Goal: Obtain resource: Download file/media

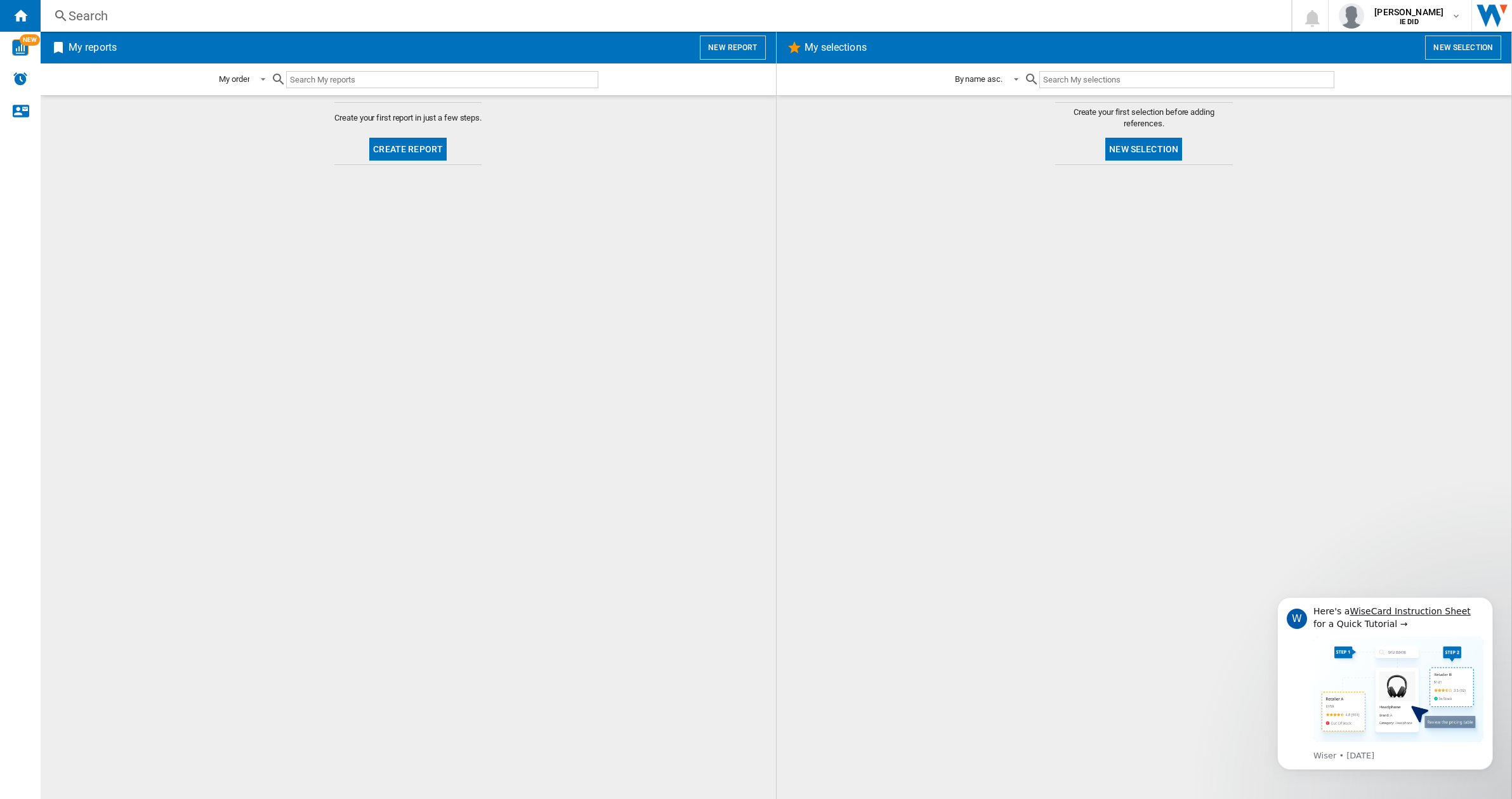
click at [876, 239] on div at bounding box center [1144, 481] width 710 height 621
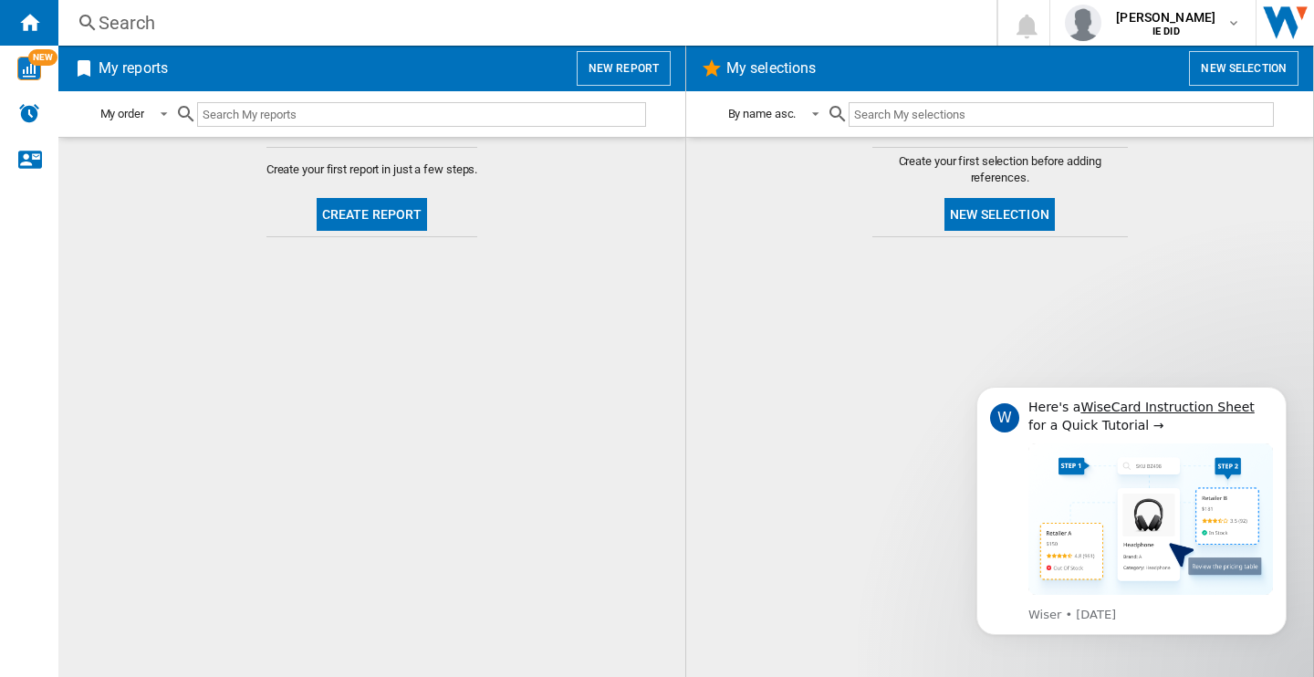
click at [616, 69] on button "New report" at bounding box center [624, 68] width 94 height 35
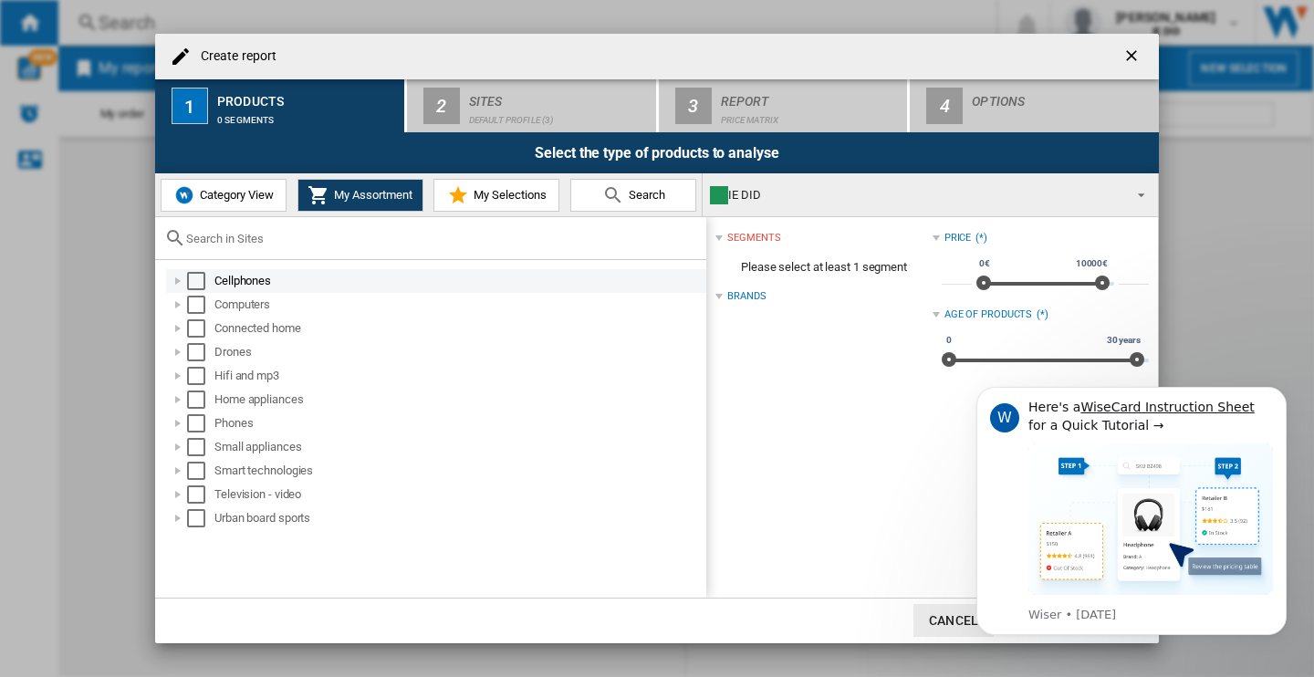
click at [195, 279] on div "Select" at bounding box center [196, 281] width 18 height 18
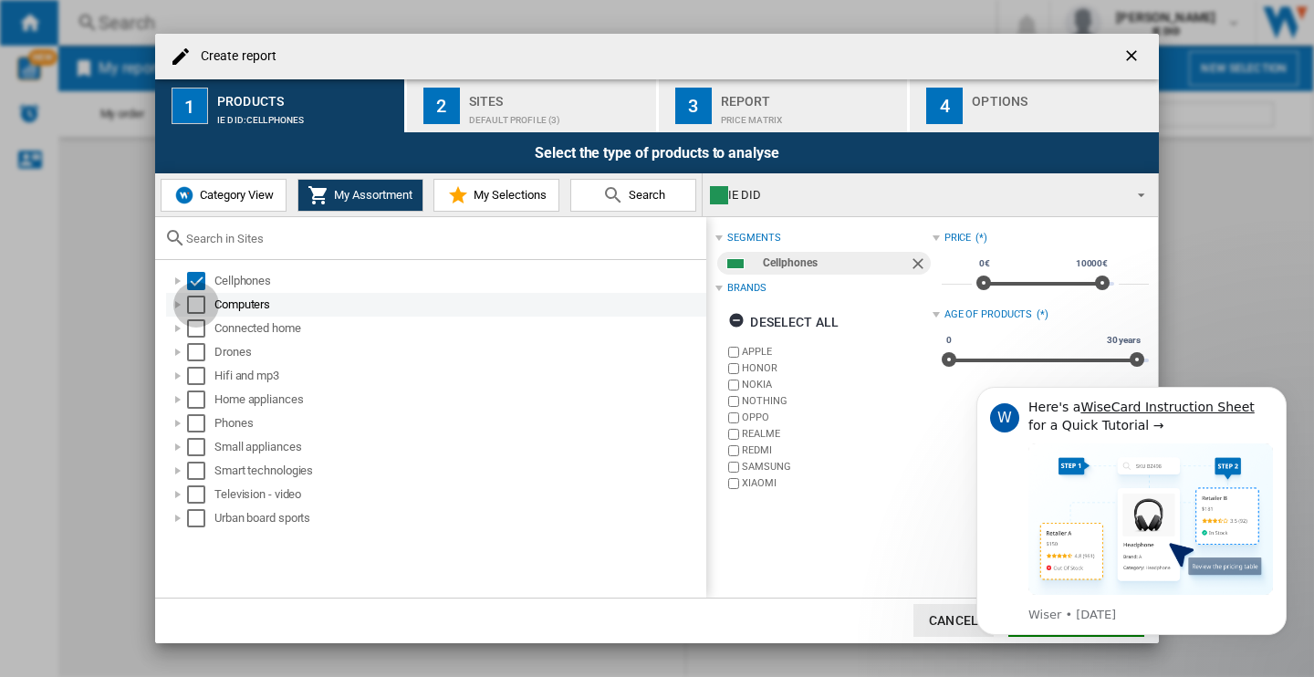
click at [195, 299] on div "Select" at bounding box center [196, 305] width 18 height 18
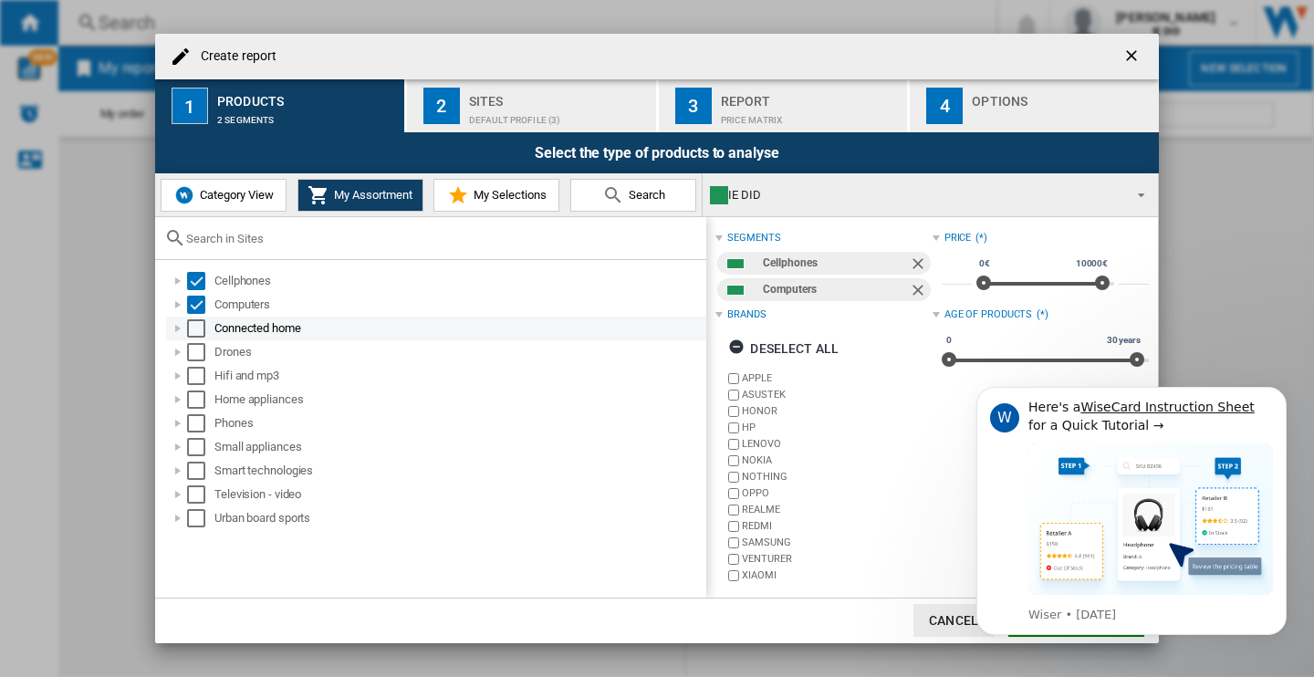
click at [203, 334] on div "Select" at bounding box center [196, 328] width 18 height 18
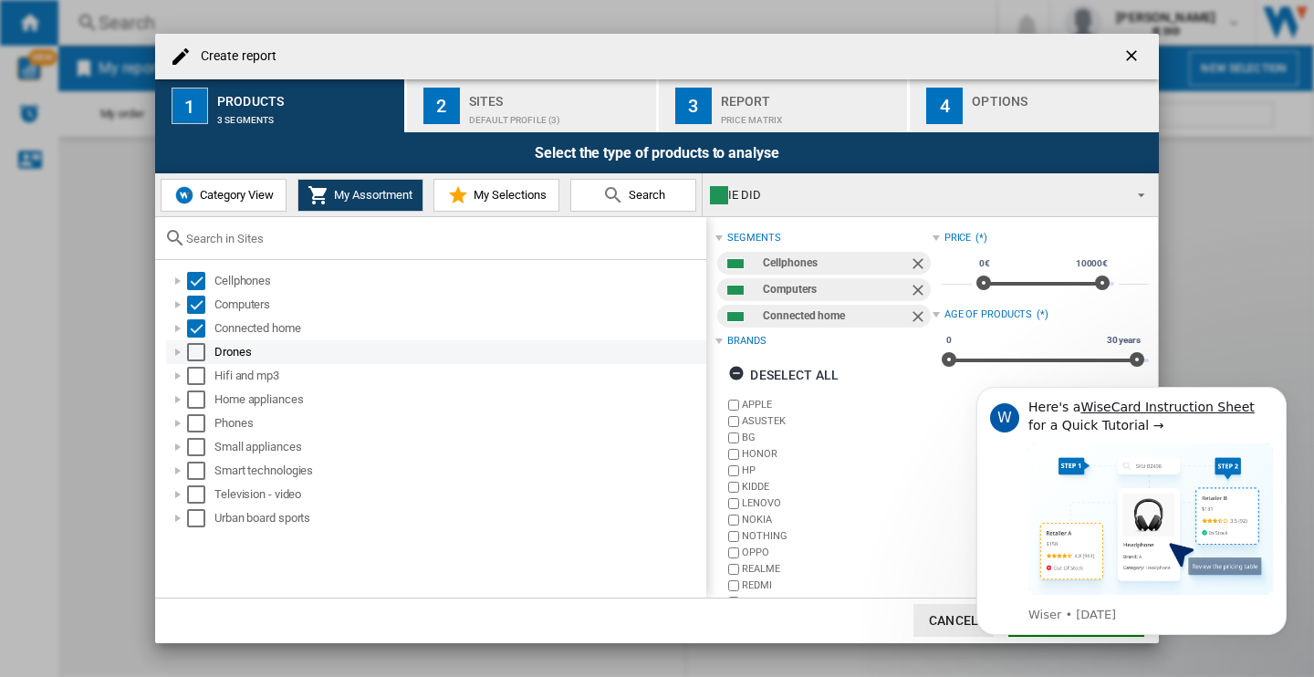
click at [200, 358] on div "Select" at bounding box center [196, 352] width 18 height 18
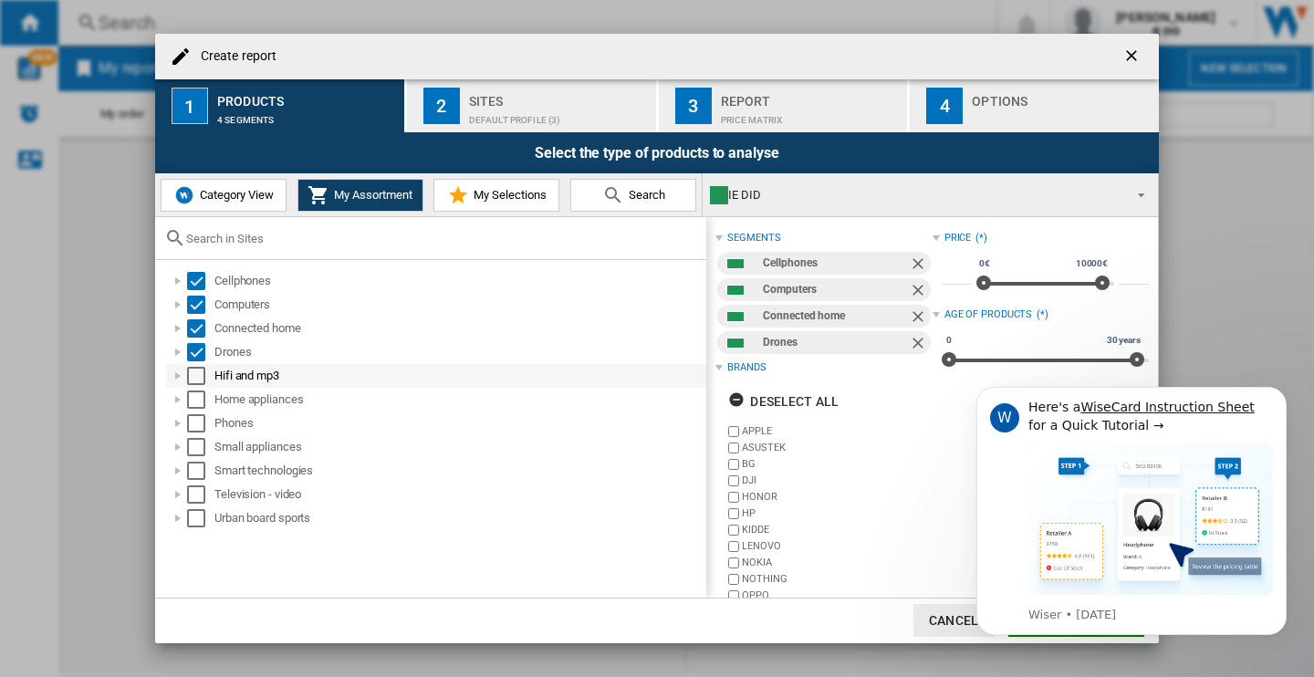
click at [199, 373] on div "Select" at bounding box center [196, 376] width 18 height 18
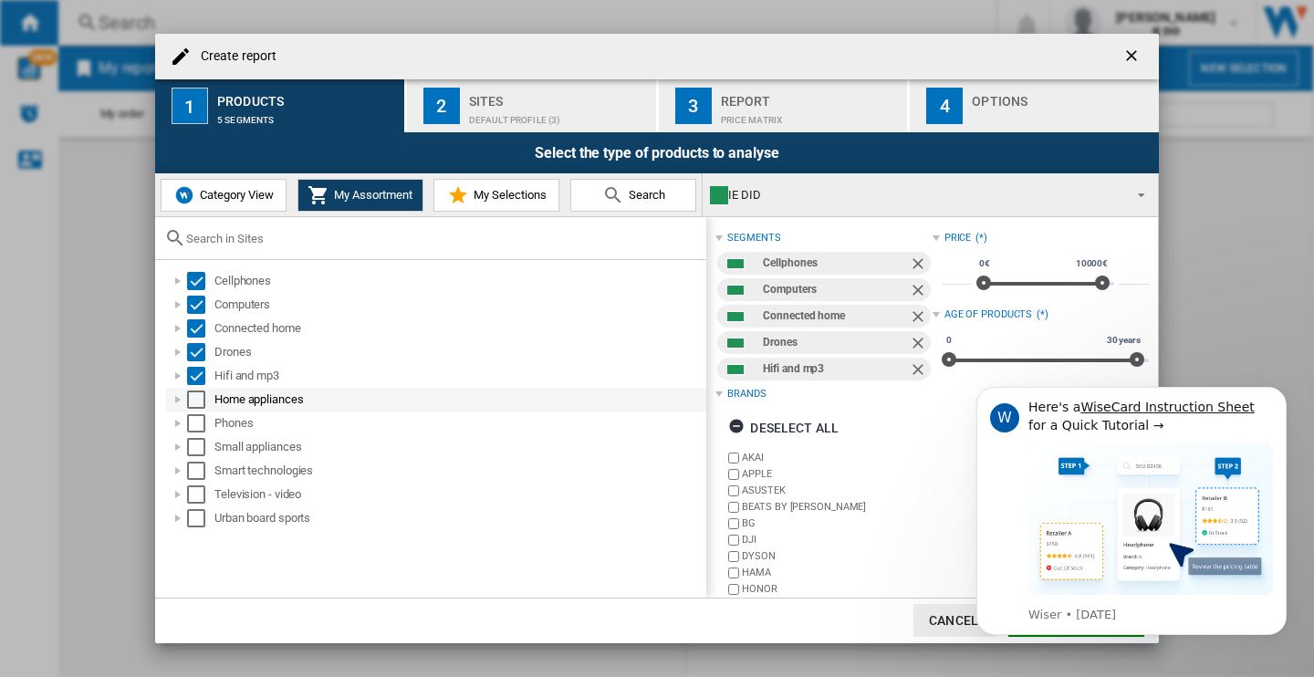
click at [199, 401] on div "Select" at bounding box center [196, 400] width 18 height 18
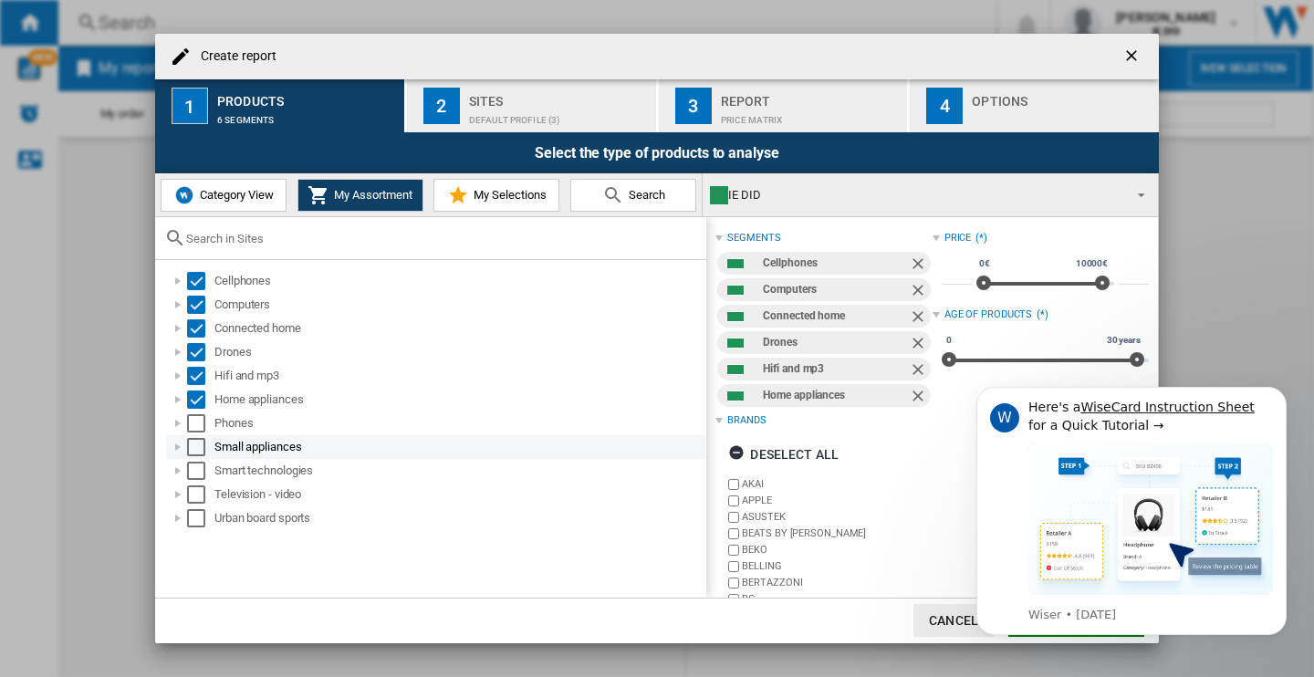
click at [199, 438] on md-checkbox "Select" at bounding box center [200, 447] width 27 height 18
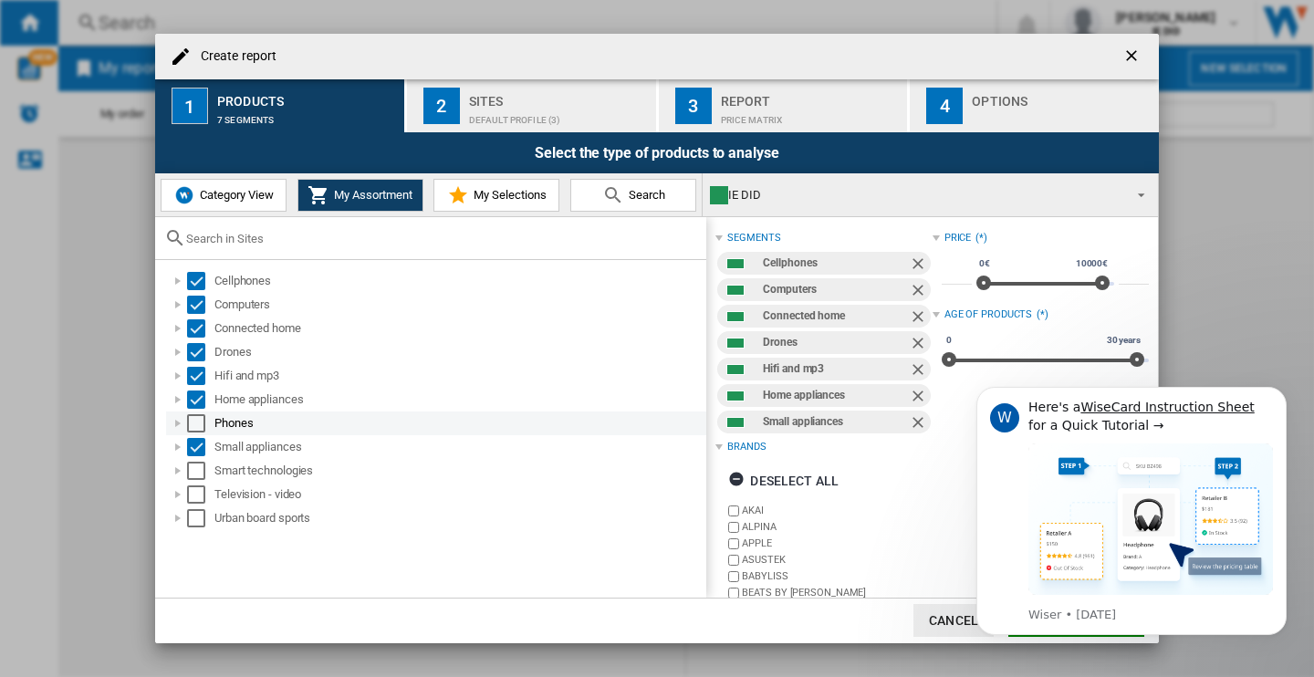
click at [198, 426] on div "Select" at bounding box center [196, 423] width 18 height 18
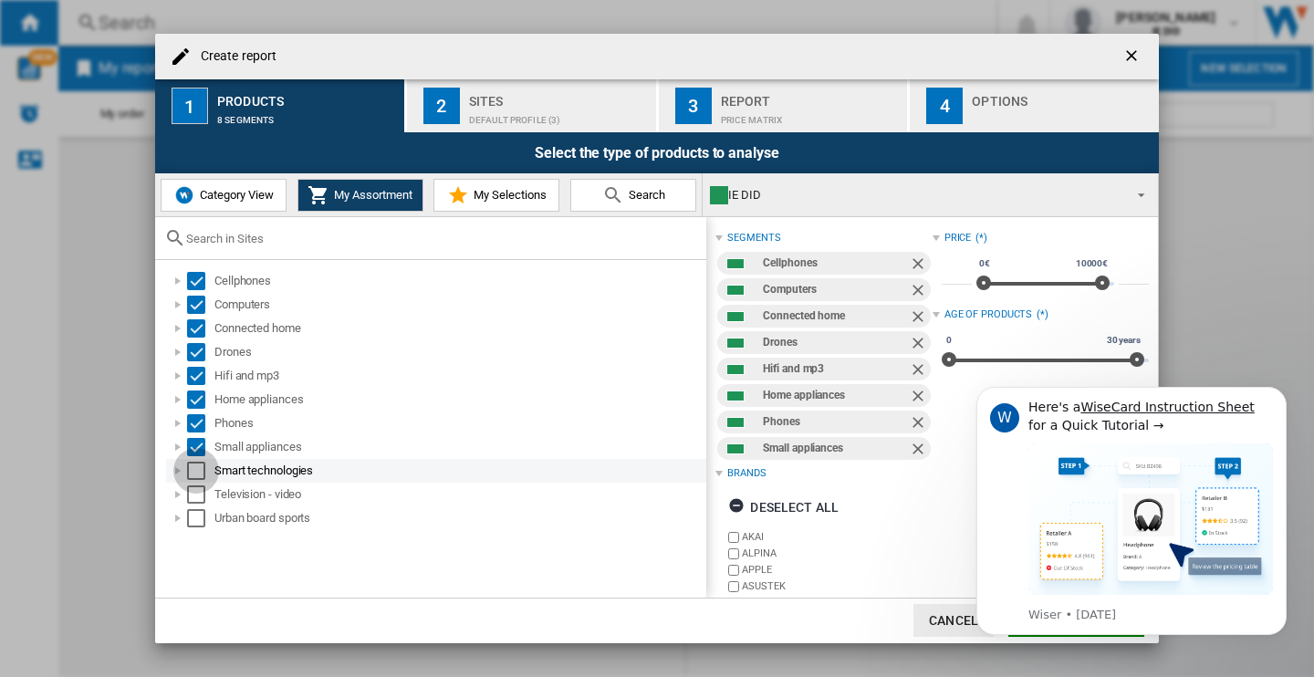
click at [198, 474] on div "Select" at bounding box center [196, 471] width 18 height 18
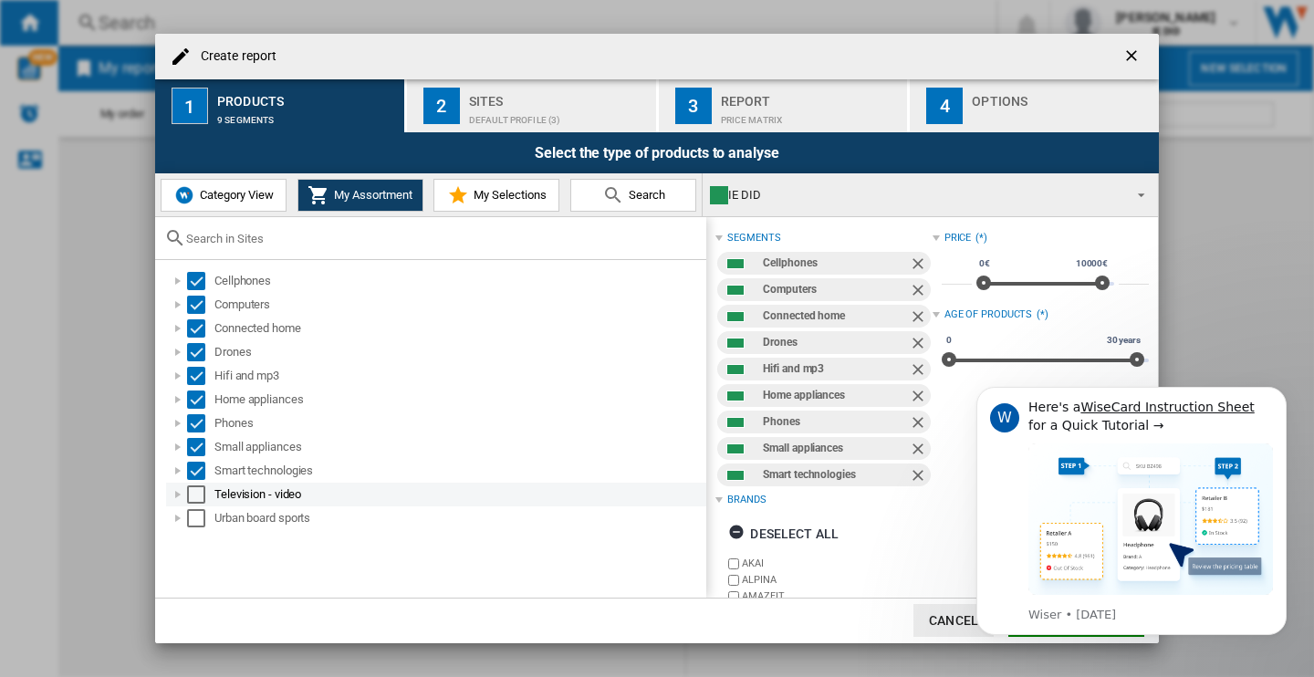
click at [199, 494] on div "Select" at bounding box center [196, 495] width 18 height 18
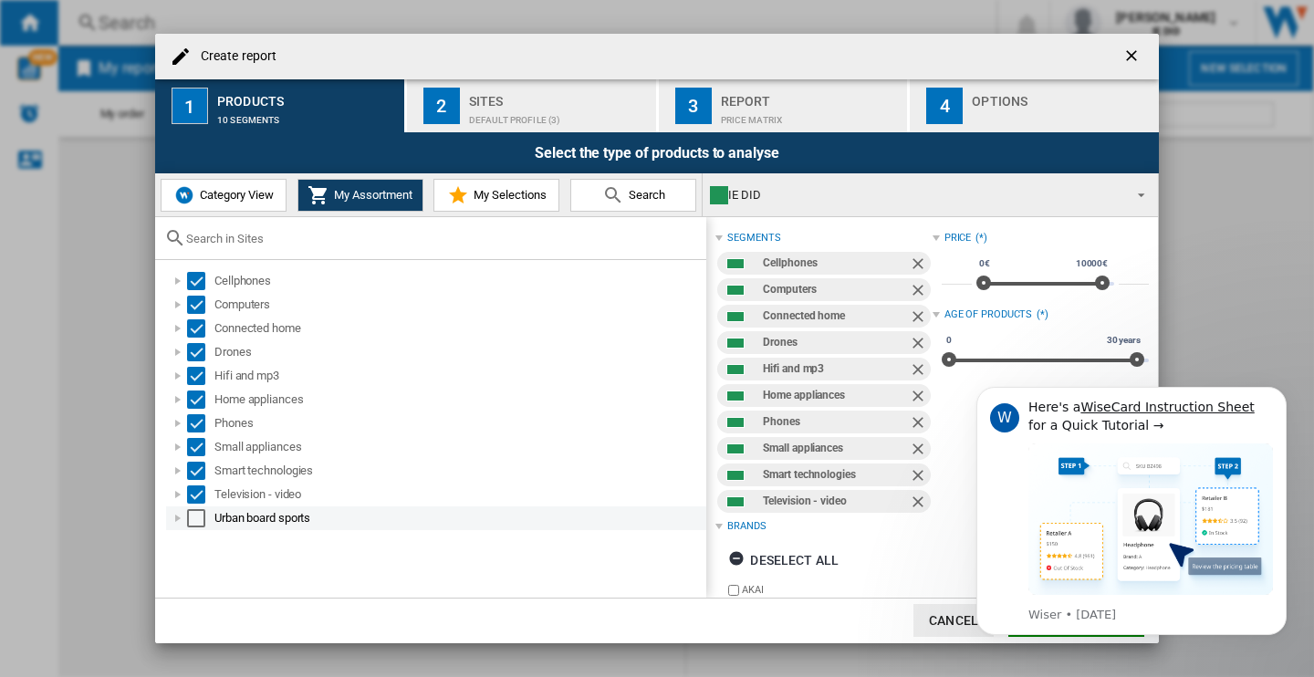
click at [200, 518] on div "Select" at bounding box center [196, 518] width 18 height 18
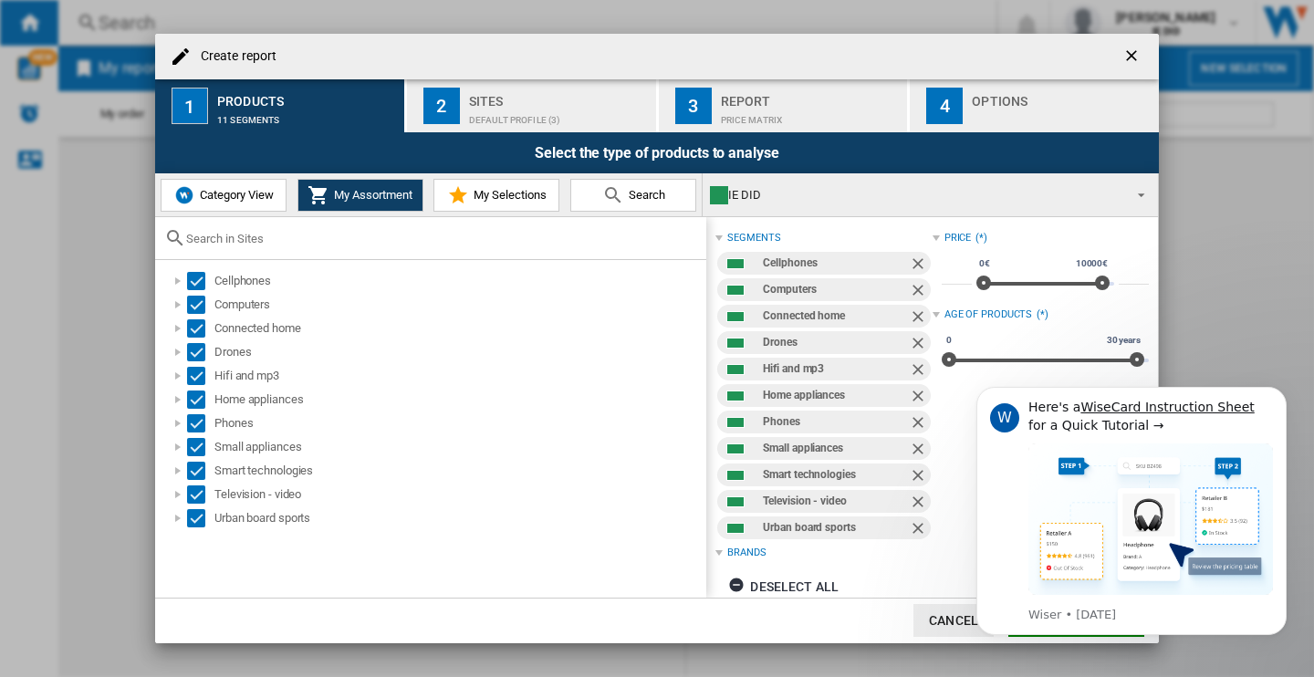
click at [509, 100] on div "Sites" at bounding box center [559, 96] width 180 height 19
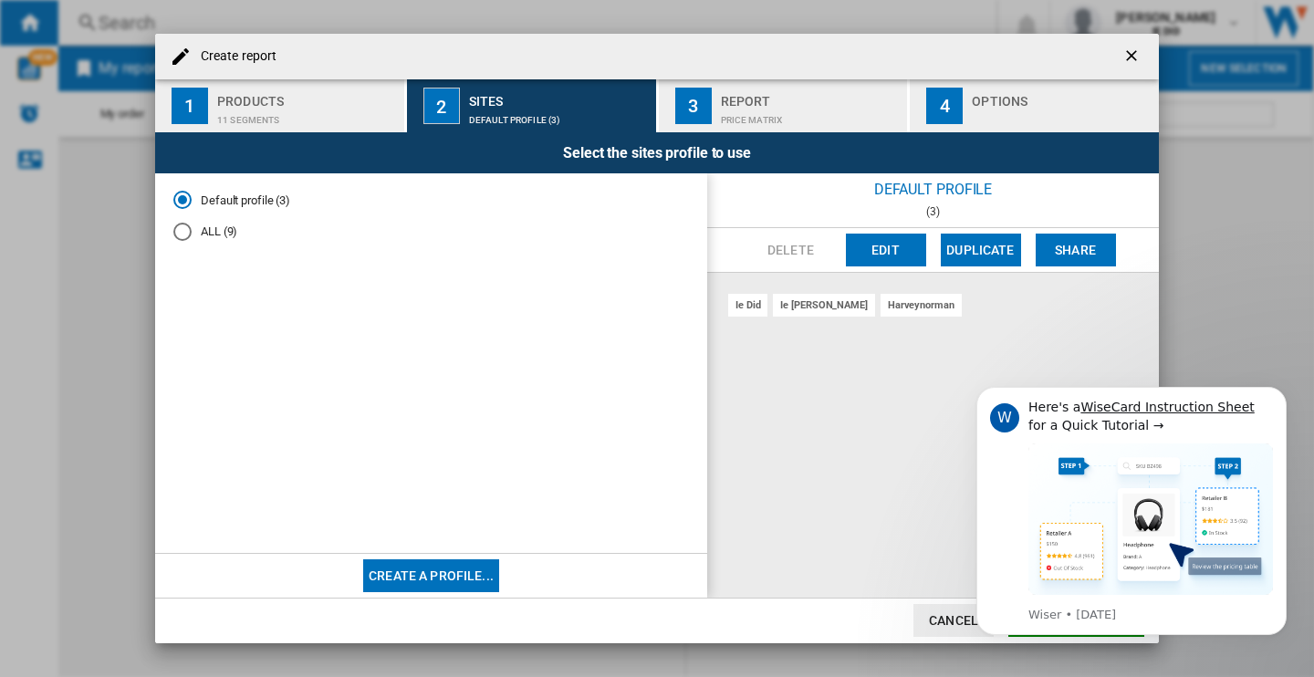
click at [186, 224] on div "ALL (9)" at bounding box center [182, 232] width 18 height 18
click at [1284, 393] on icon "Dismiss notification" at bounding box center [1282, 393] width 10 height 10
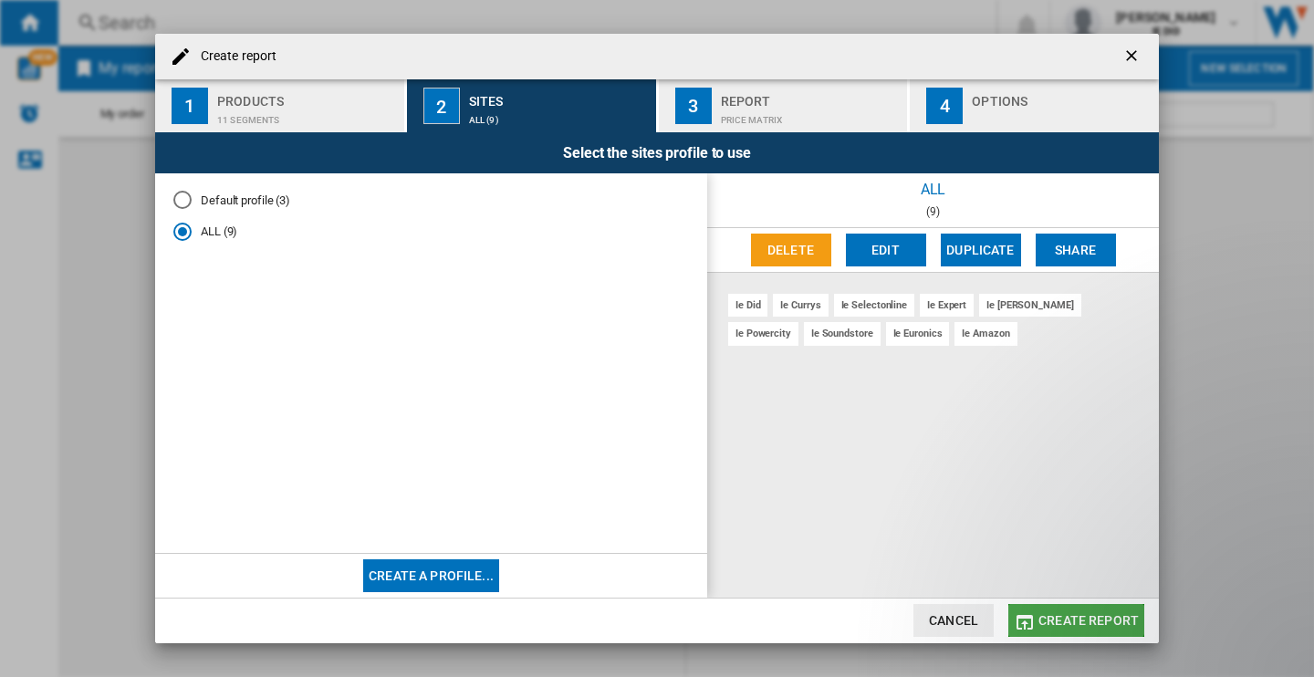
click at [1067, 613] on span "Create report" at bounding box center [1089, 620] width 100 height 15
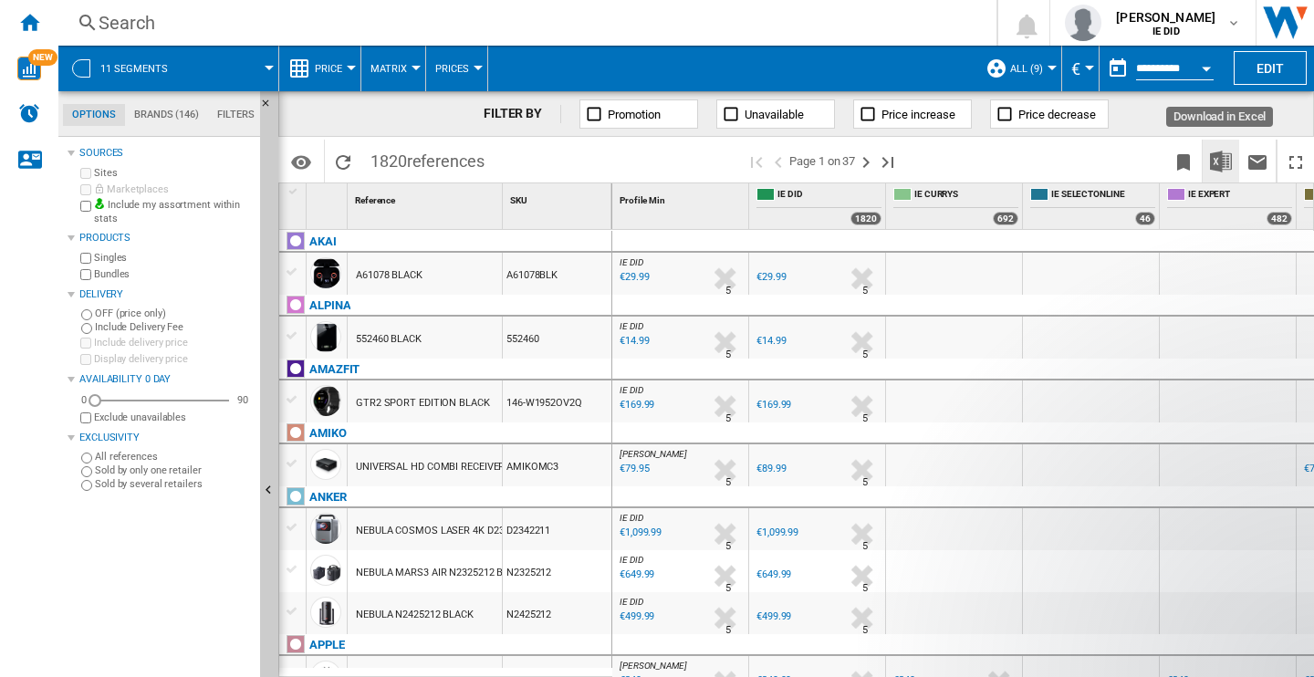
click at [1211, 156] on img "Download in Excel" at bounding box center [1221, 162] width 22 height 22
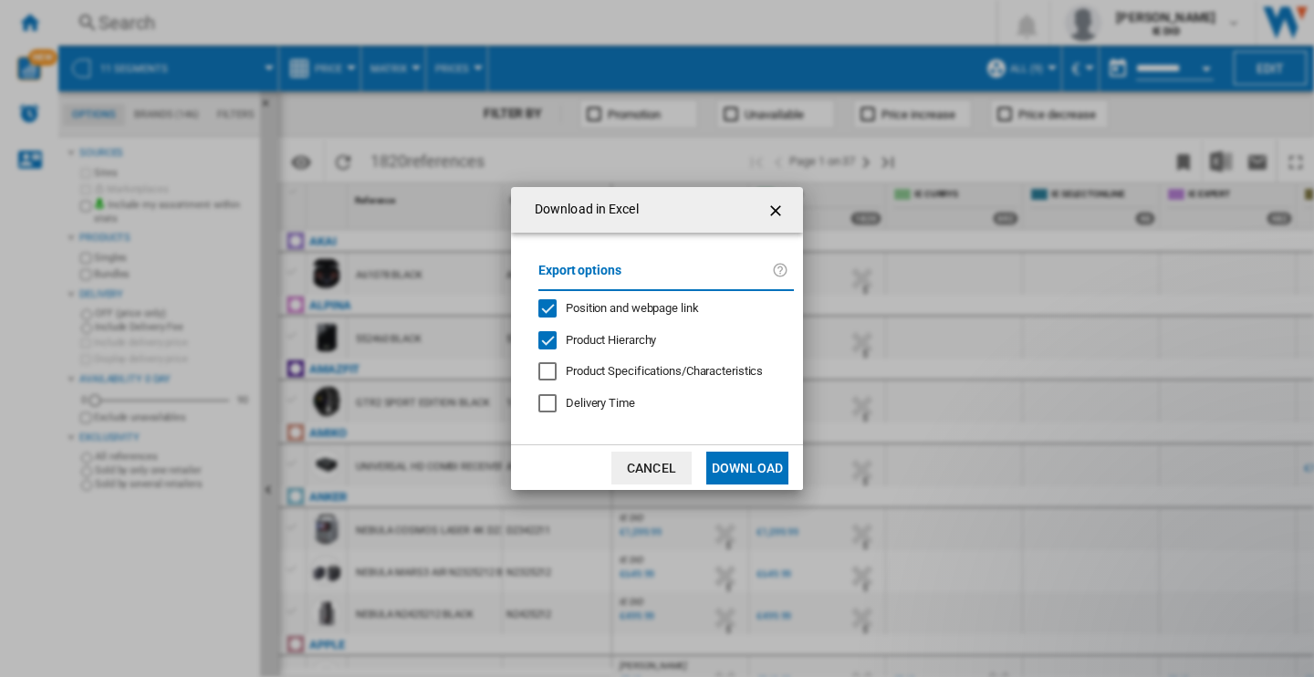
click at [752, 460] on button "Download" at bounding box center [747, 468] width 82 height 33
